Goal: Transaction & Acquisition: Purchase product/service

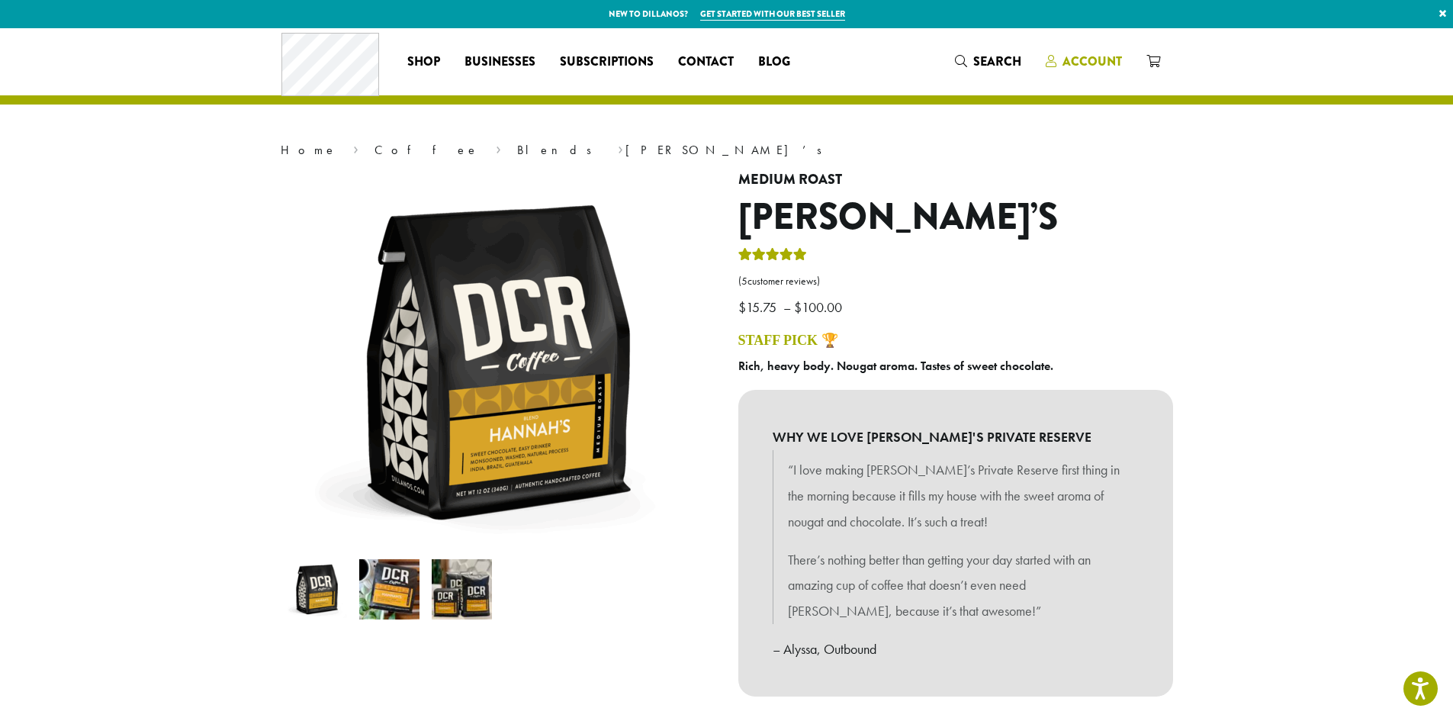
click at [1080, 53] on span "Account" at bounding box center [1091, 62] width 59 height 18
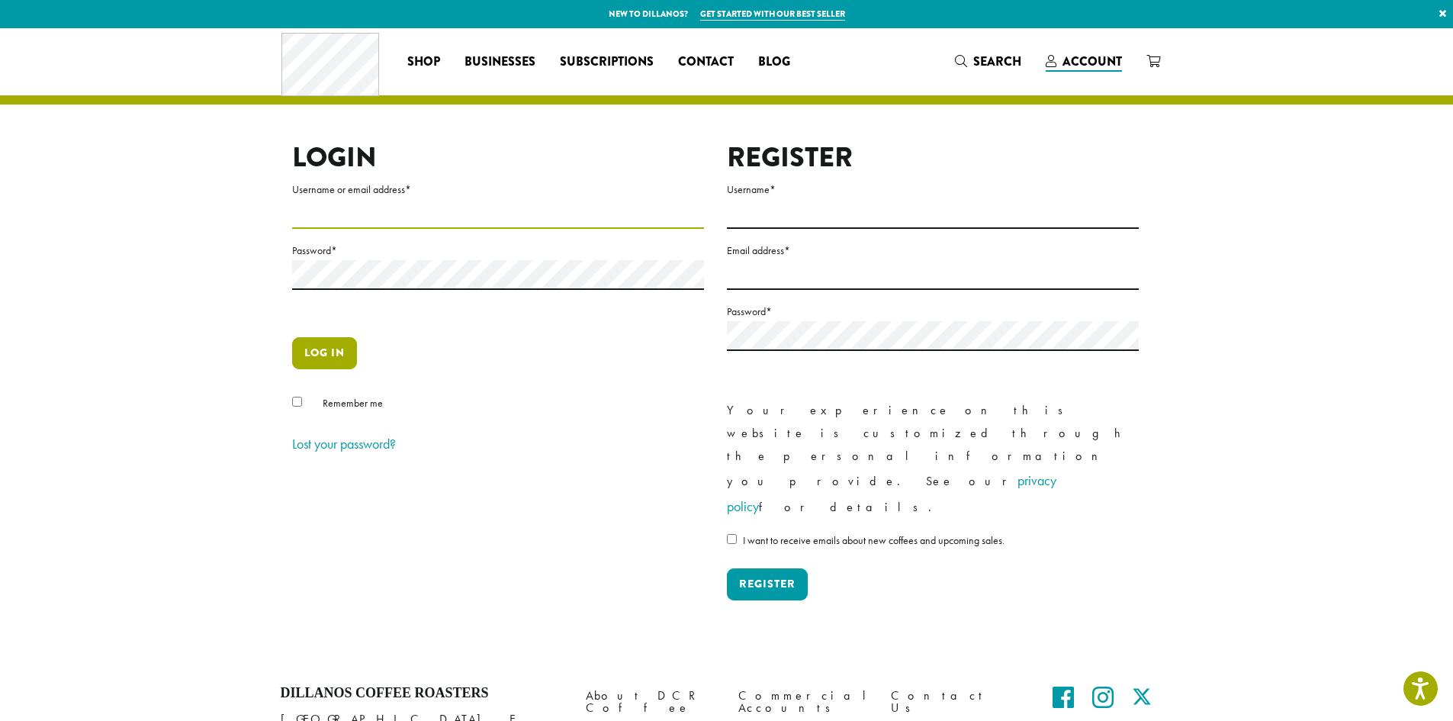
type input "**********"
click at [330, 342] on button "Log in" at bounding box center [324, 353] width 65 height 32
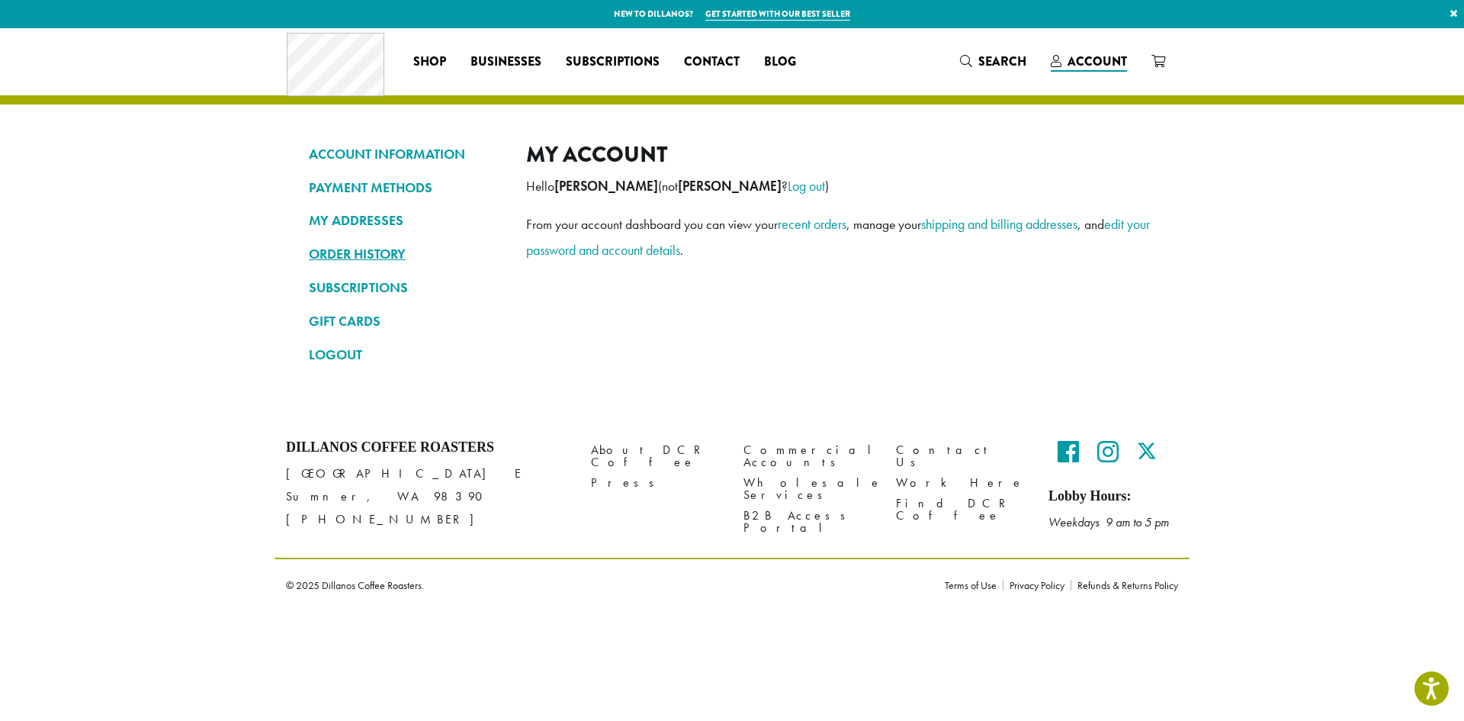
click at [368, 259] on link "ORDER HISTORY" at bounding box center [406, 254] width 194 height 26
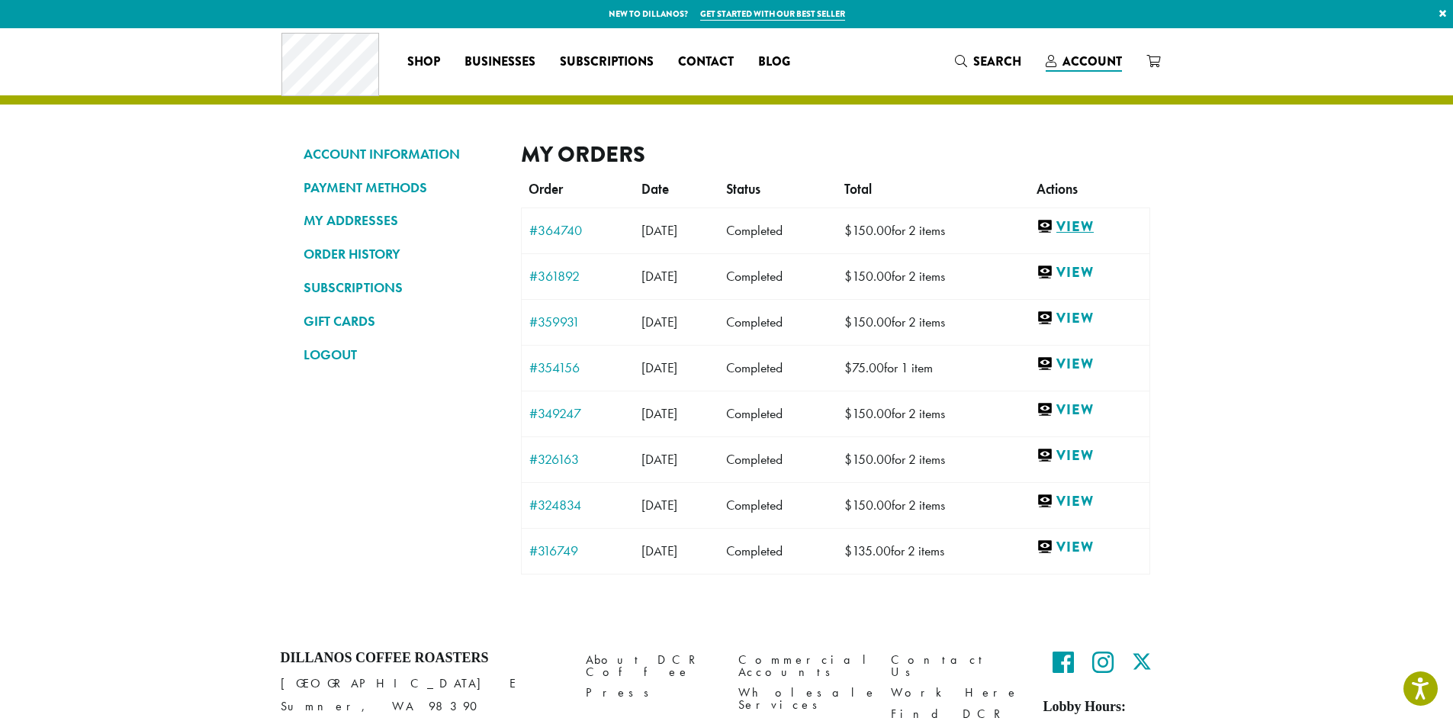
click at [1088, 229] on link "View" at bounding box center [1088, 226] width 105 height 19
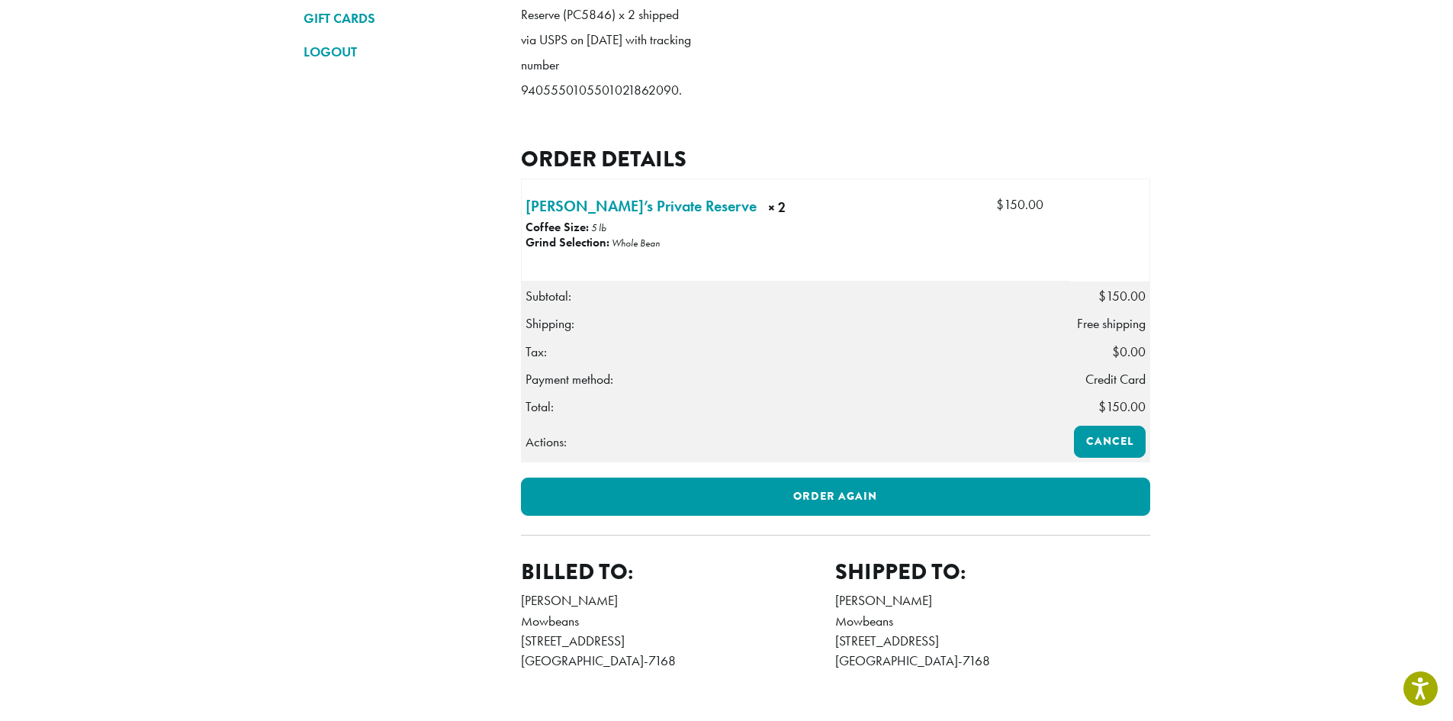
scroll to position [305, 0]
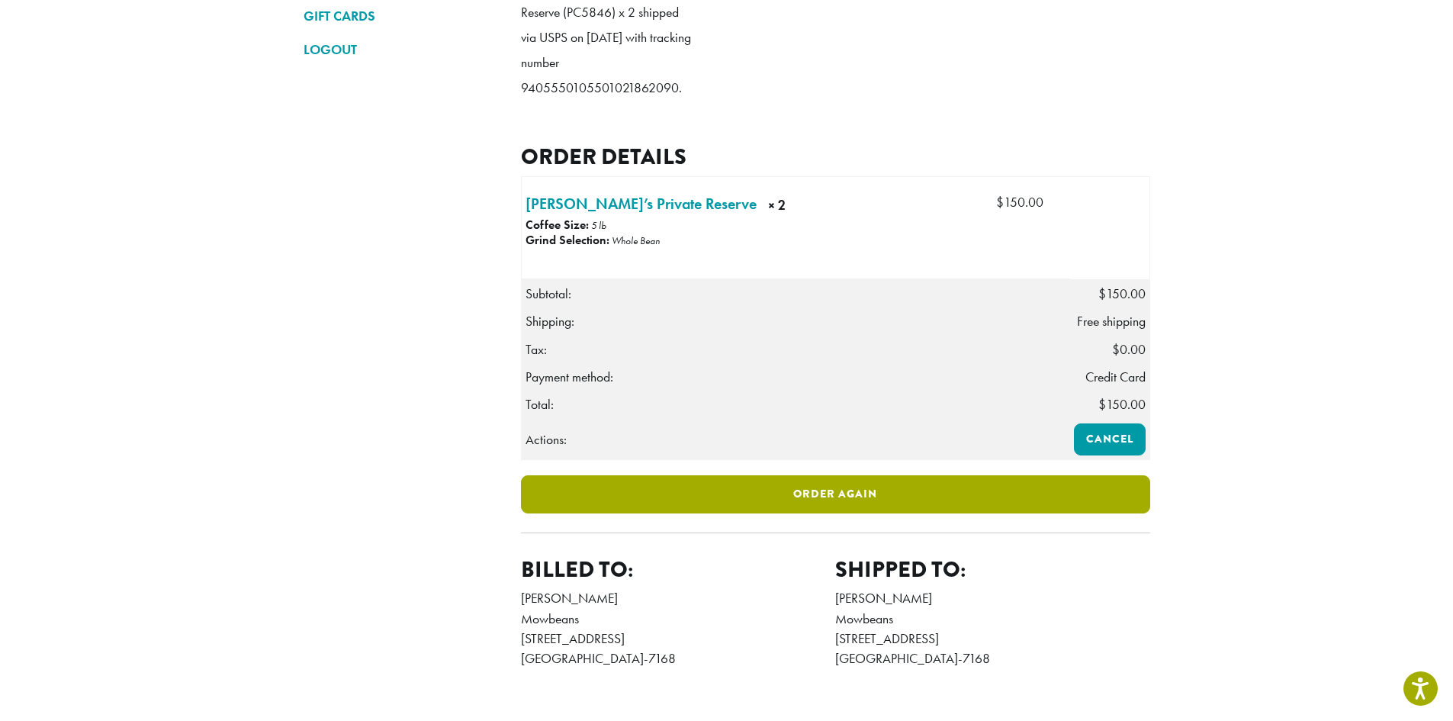
click at [875, 506] on link "Order again" at bounding box center [835, 494] width 629 height 38
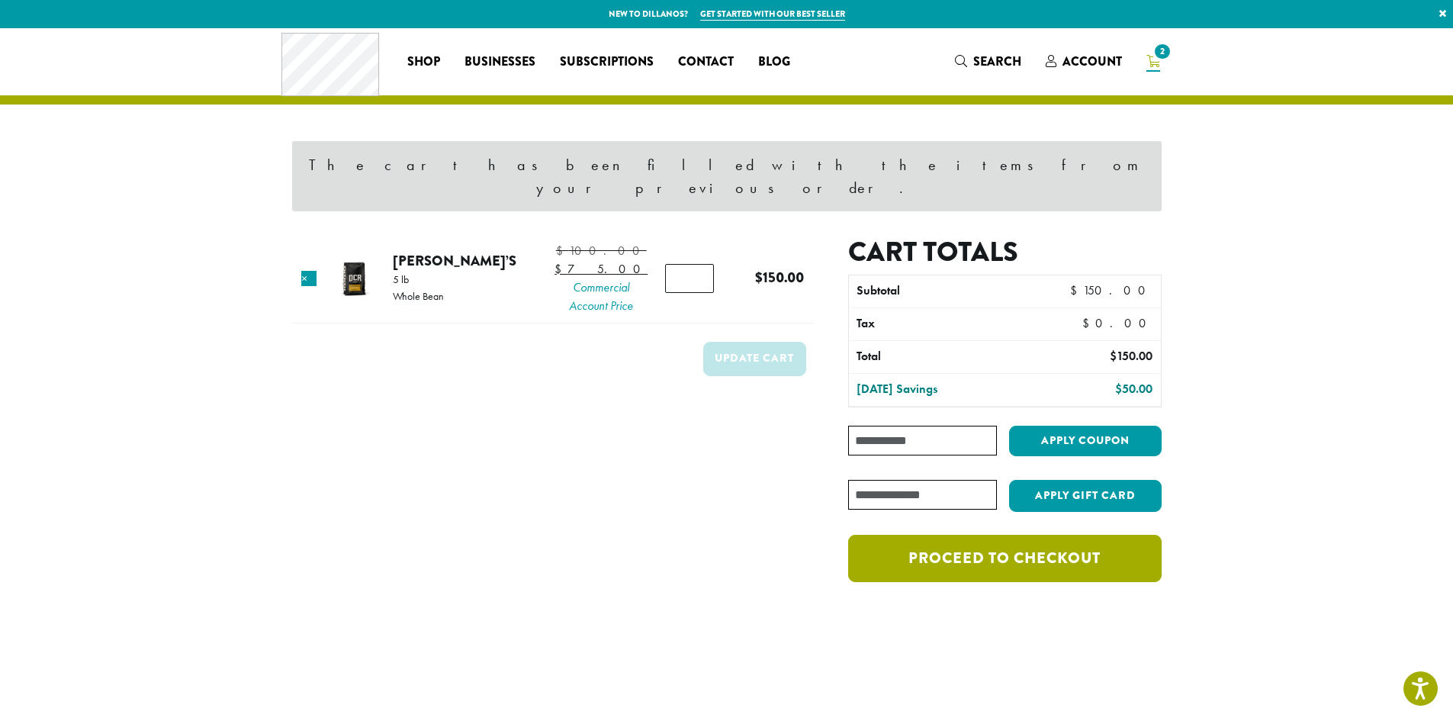
click at [1041, 535] on link "Proceed to checkout" at bounding box center [1004, 558] width 313 height 47
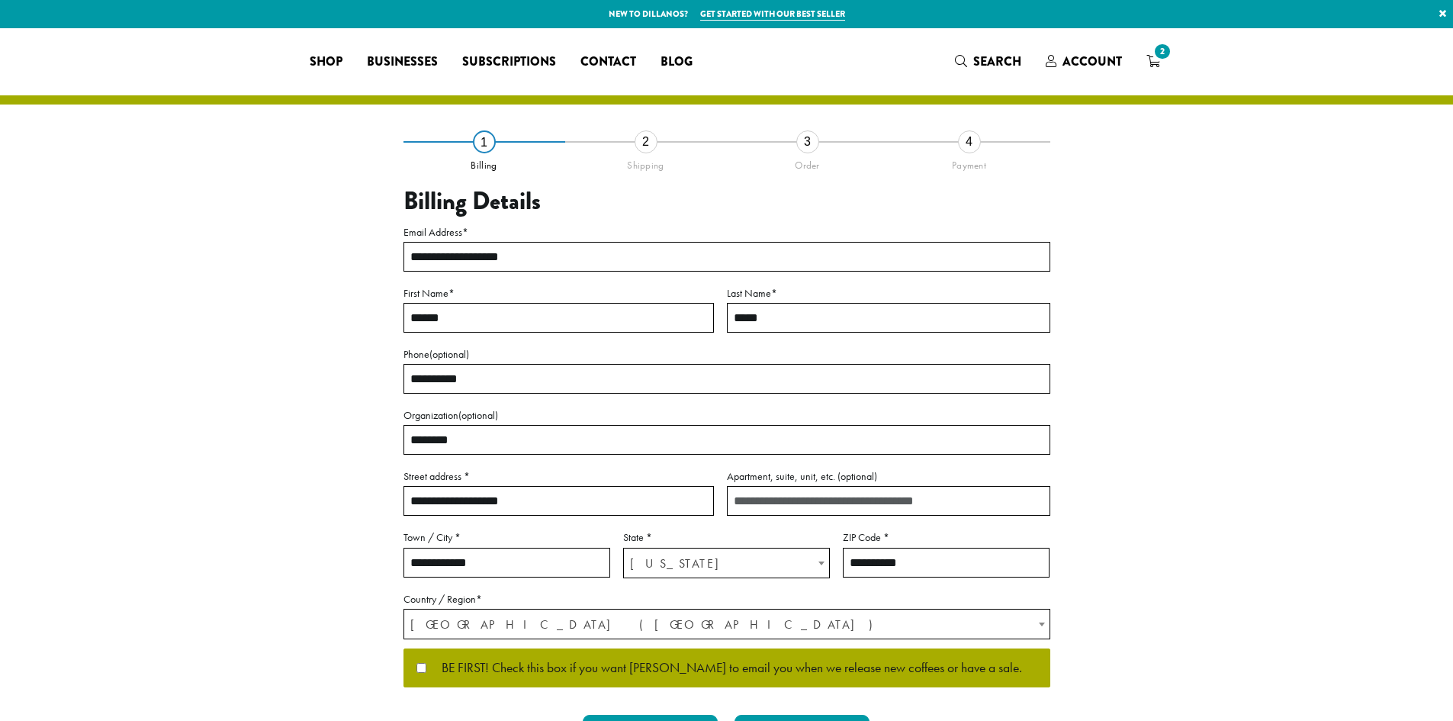
select select "**"
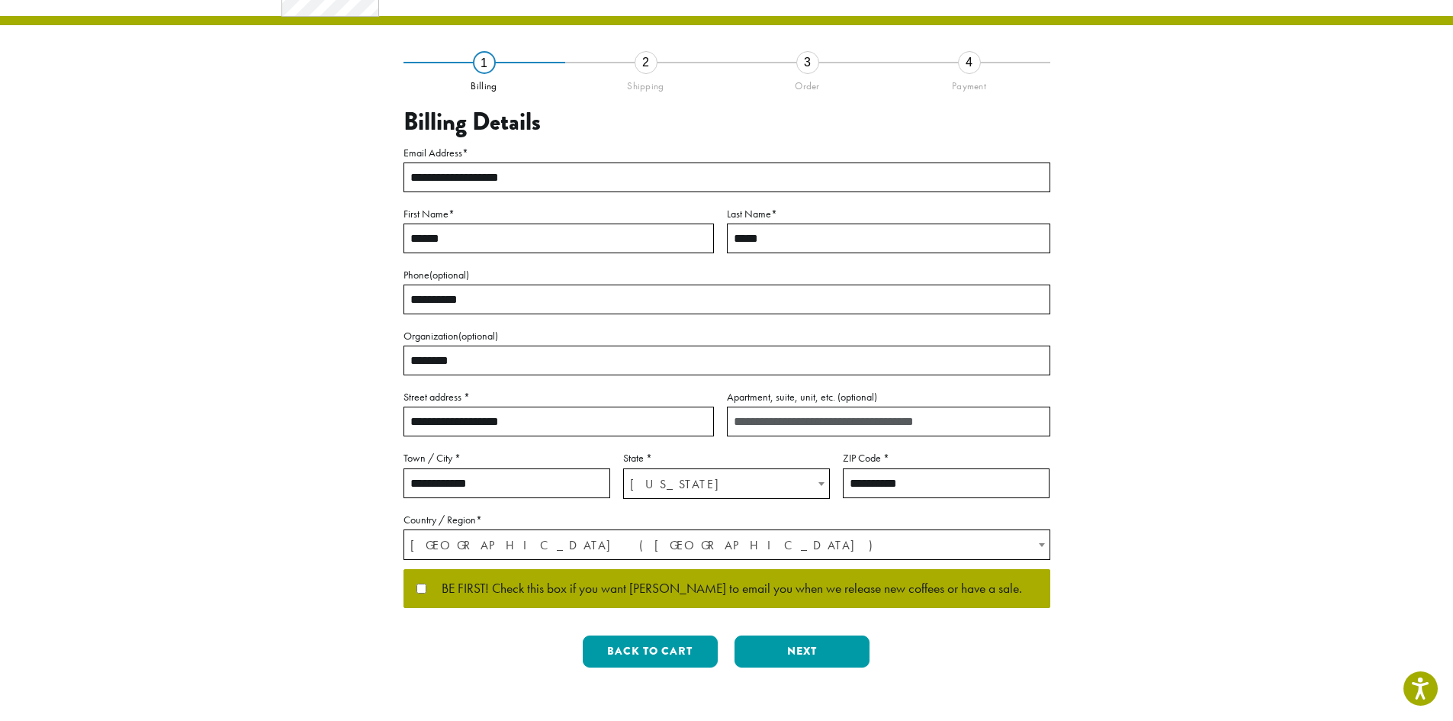
scroll to position [229, 0]
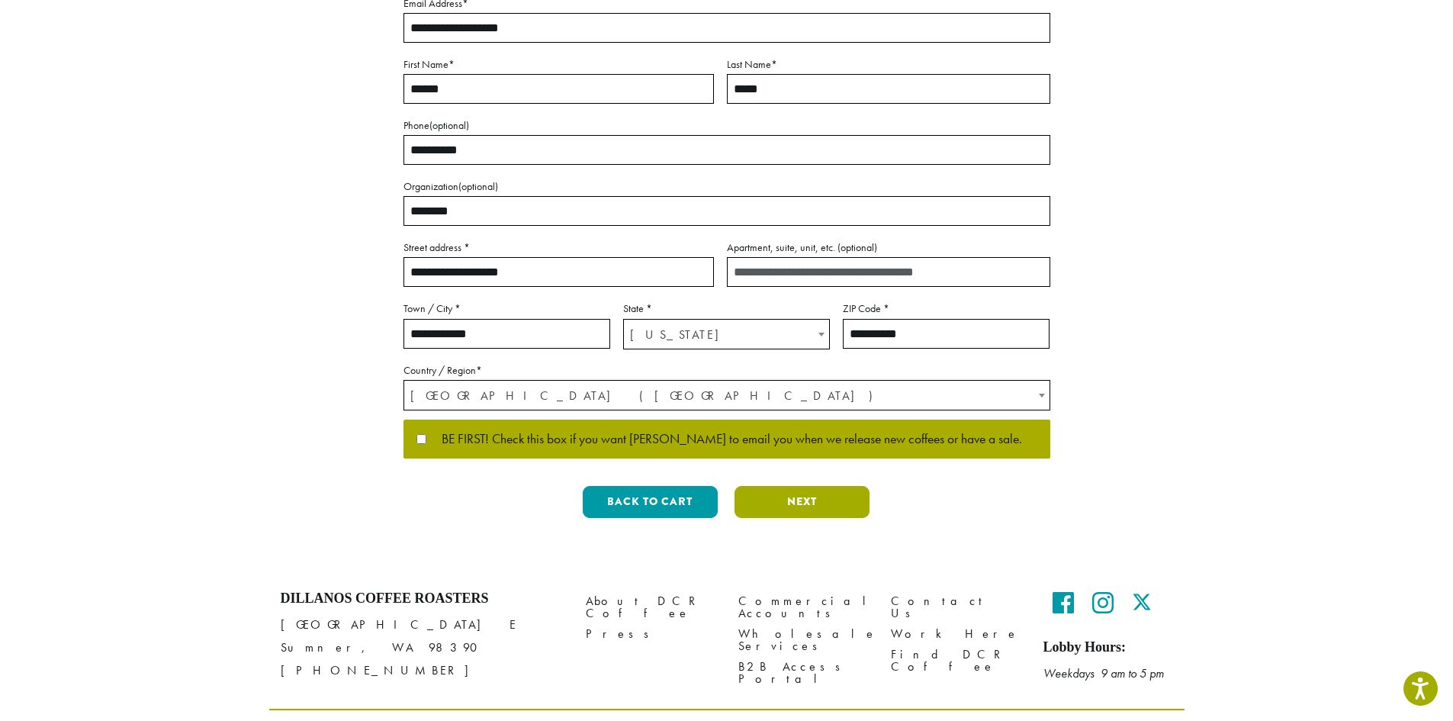
click at [787, 498] on button "Next" at bounding box center [801, 502] width 135 height 32
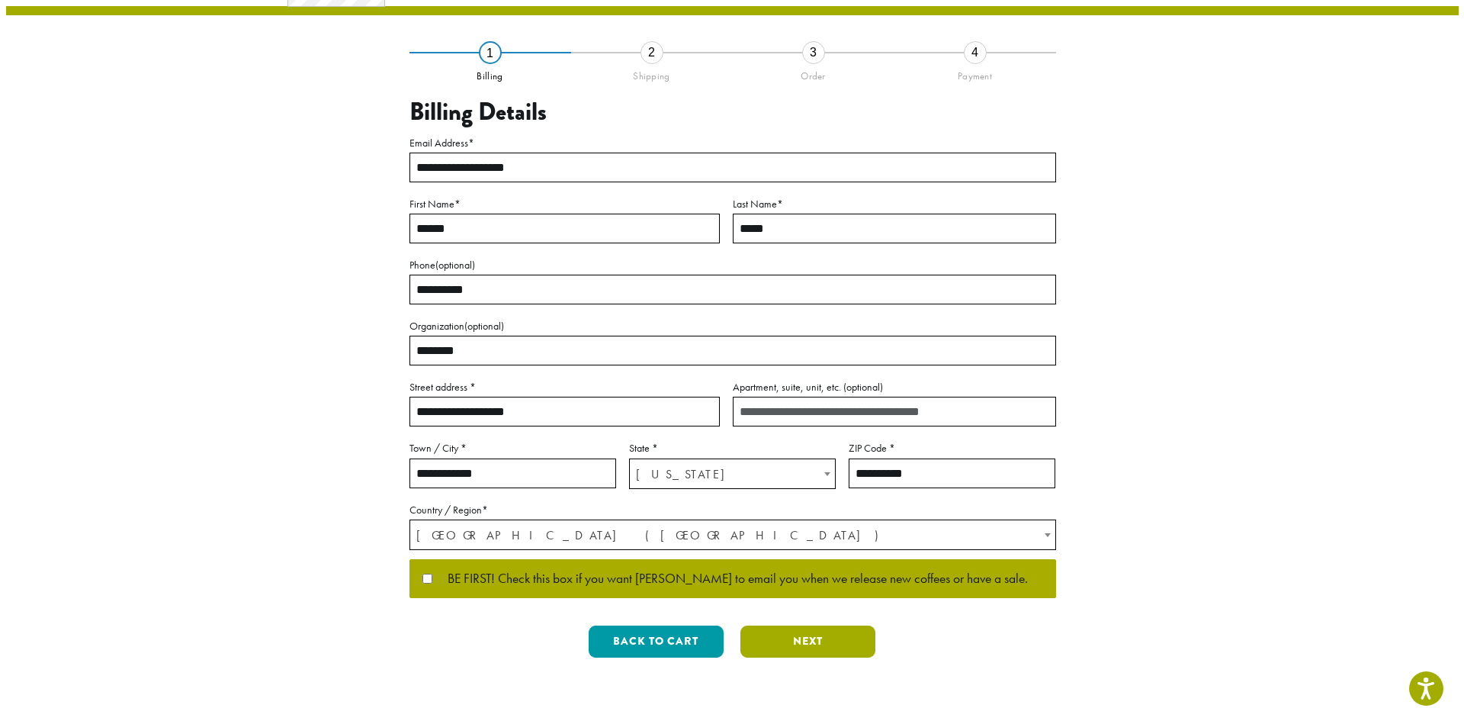
scroll to position [0, 0]
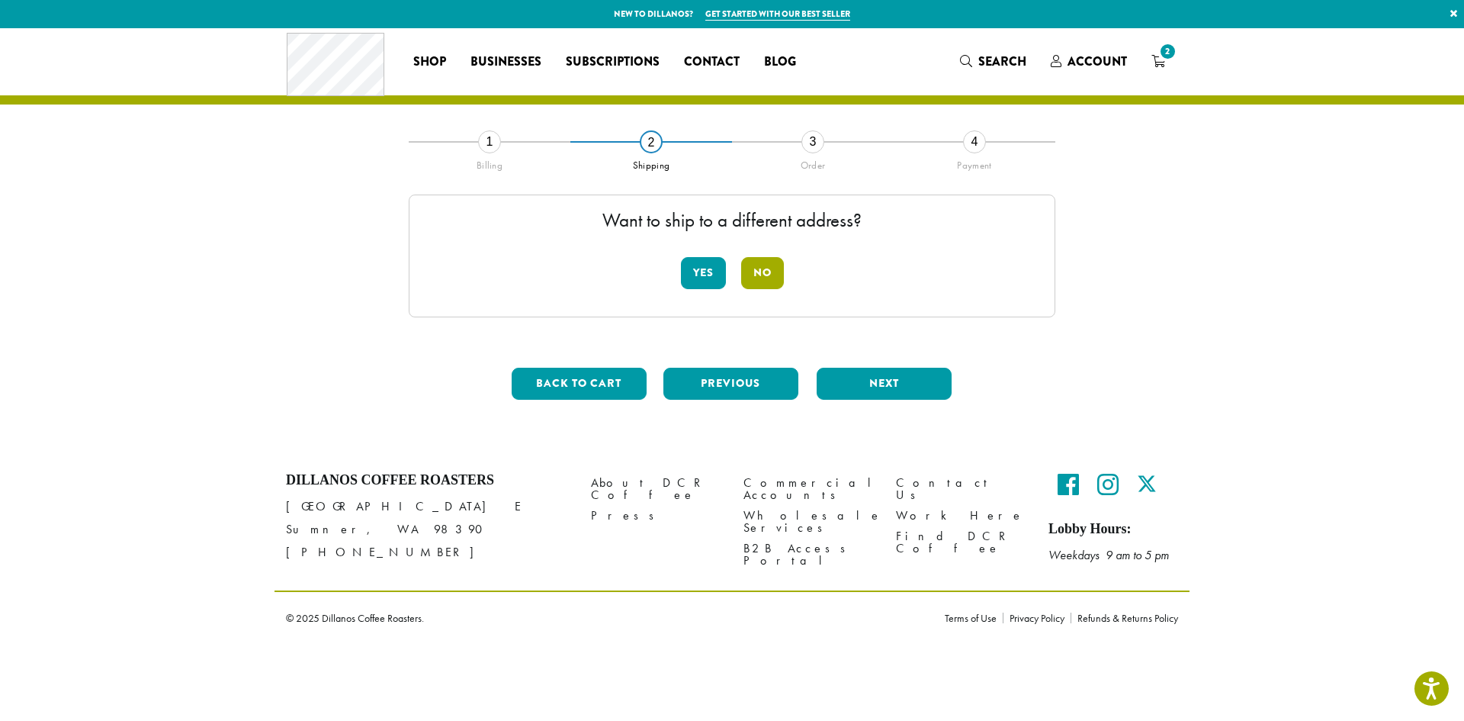
click at [757, 265] on button "No" at bounding box center [762, 273] width 43 height 32
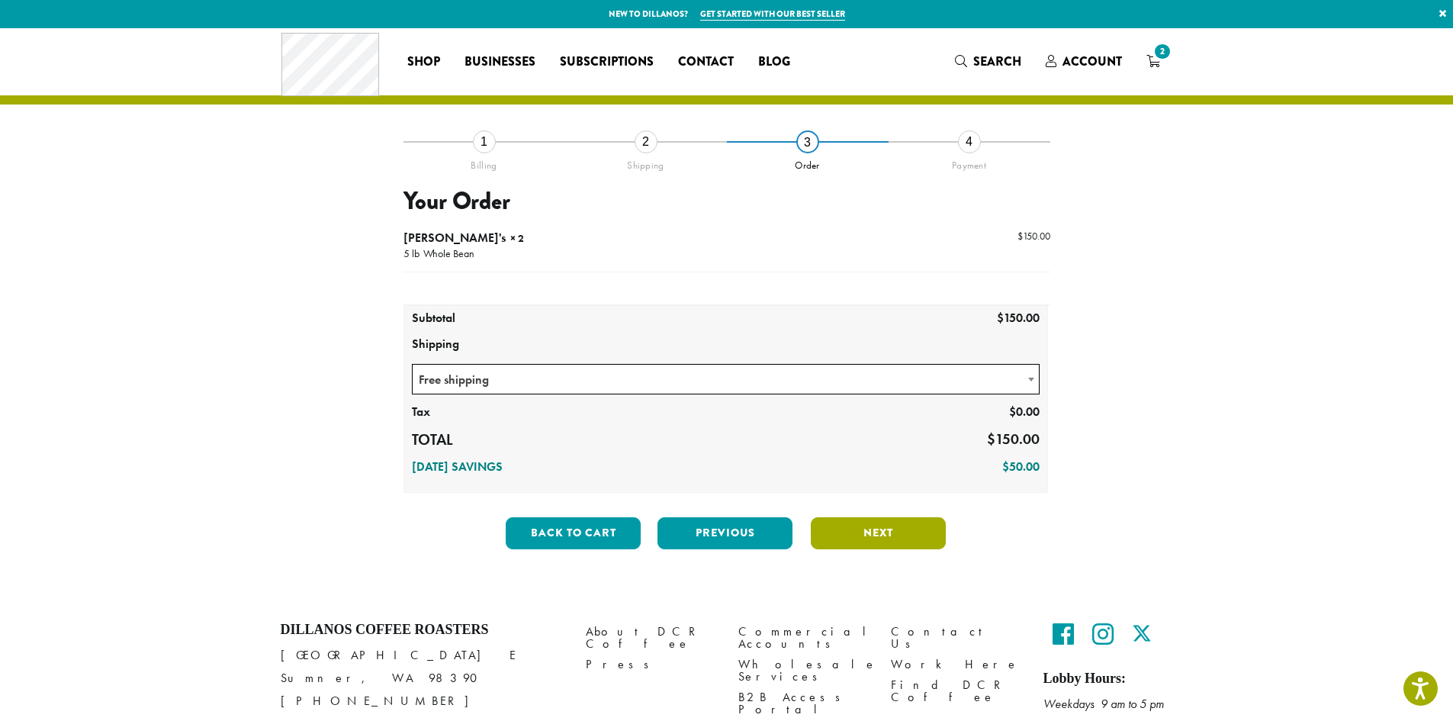
click at [886, 534] on button "Next" at bounding box center [878, 533] width 135 height 32
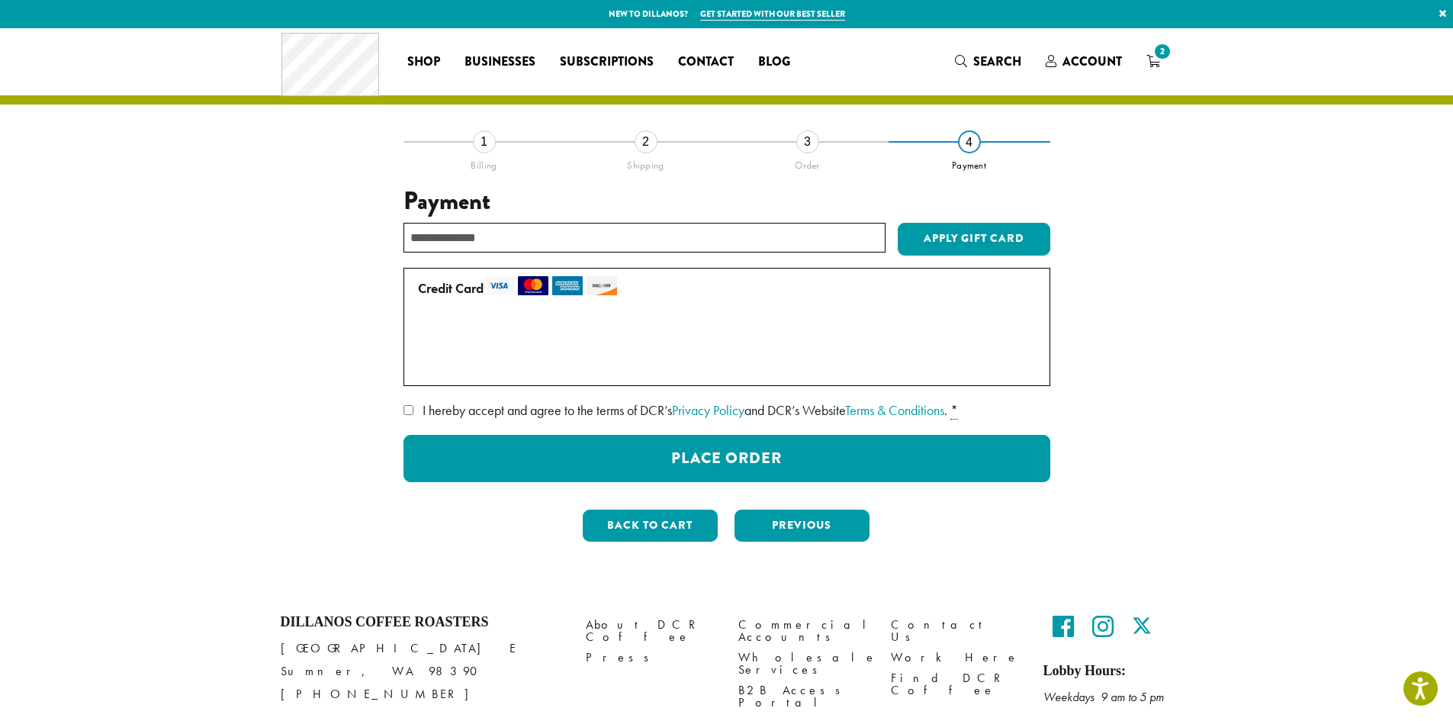
click at [416, 408] on label "I hereby accept and agree to the terms of DCR’s Privacy Policy and DCR’s Websit…" at bounding box center [726, 410] width 647 height 24
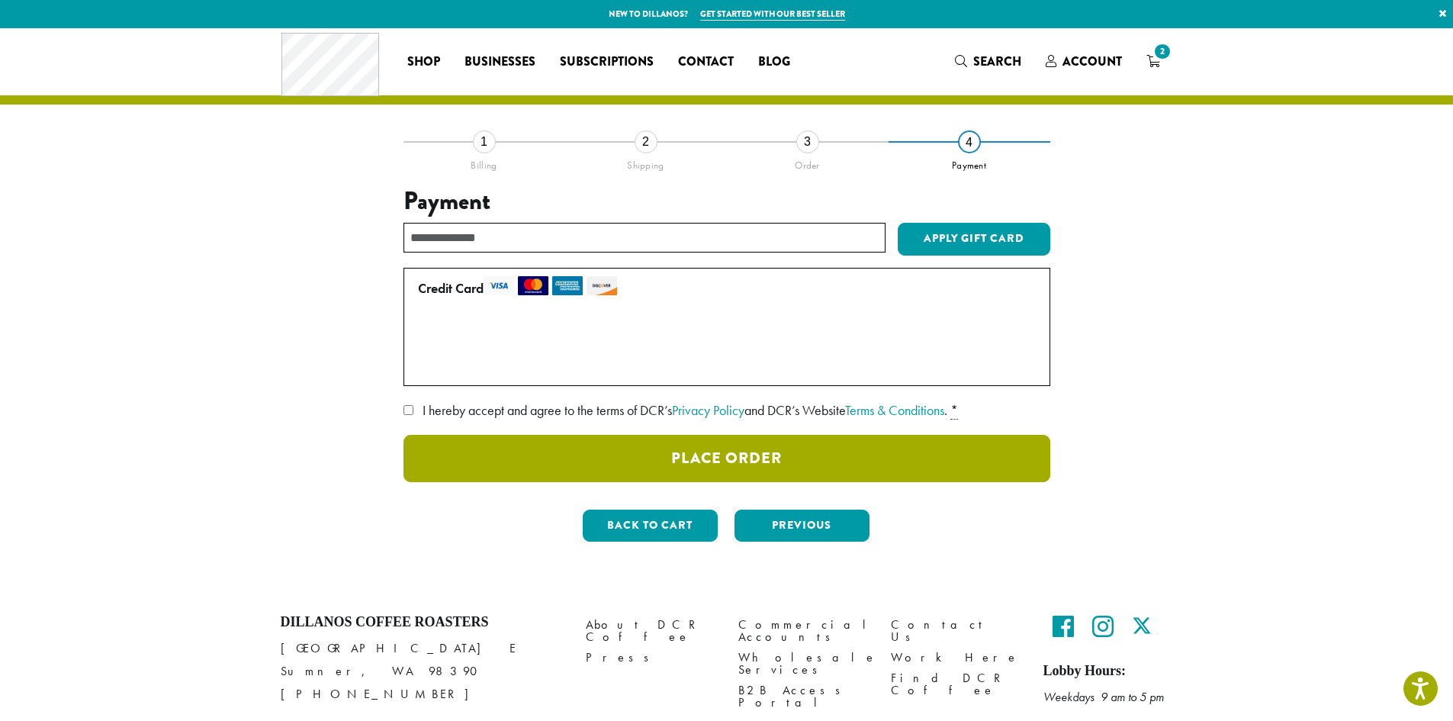
click at [753, 464] on button "Place Order" at bounding box center [726, 458] width 647 height 47
